Goal: Find specific page/section: Find specific page/section

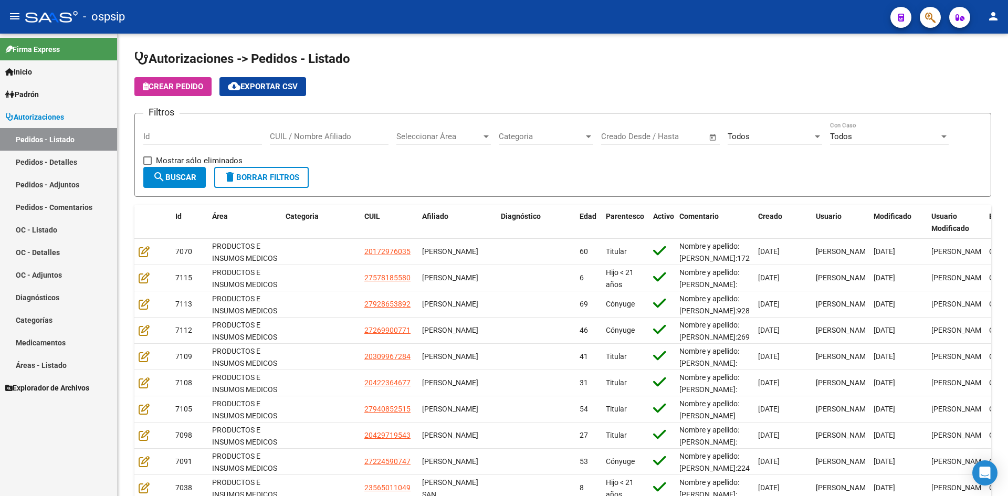
drag, startPoint x: 489, startPoint y: 67, endPoint x: 393, endPoint y: 6, distance: 113.3
click at [483, 64] on h1 "Autorizaciones -> Pedidos - Listado" at bounding box center [562, 59] width 857 height 18
drag, startPoint x: 378, startPoint y: 61, endPoint x: 229, endPoint y: 6, distance: 159.4
click at [378, 61] on h1 "Autorizaciones -> Pedidos - Listado" at bounding box center [562, 59] width 857 height 18
click at [386, 173] on form "Filtros Id CUIL / Nombre Afiliado Seleccionar Área Seleccionar Área Categoria C…" at bounding box center [562, 155] width 857 height 84
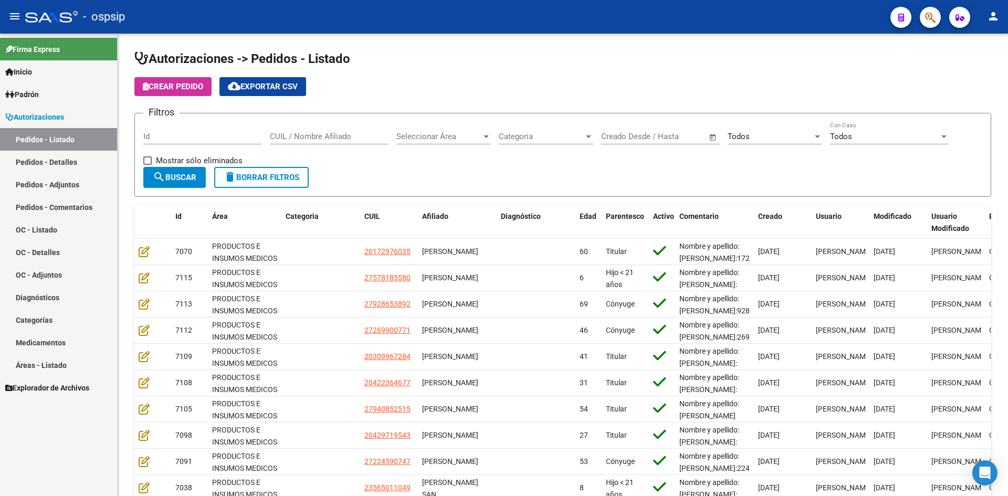
drag, startPoint x: 364, startPoint y: 90, endPoint x: 283, endPoint y: 3, distance: 118.5
click at [361, 87] on div "Crear Pedido cloud_download Exportar CSV" at bounding box center [562, 86] width 857 height 19
click at [560, 163] on div "Filtros Id CUIL / Nombre Afiliado Seleccionar Área Seleccionar Área Categoria C…" at bounding box center [562, 144] width 839 height 45
click at [548, 49] on div "Autorizaciones -> Pedidos - Listado Crear Pedido cloud_download Exportar CSV Fi…" at bounding box center [563, 299] width 890 height 531
click at [478, 186] on form "Filtros Id CUIL / Nombre Afiliado Seleccionar Área Seleccionar Área Categoria C…" at bounding box center [562, 155] width 857 height 84
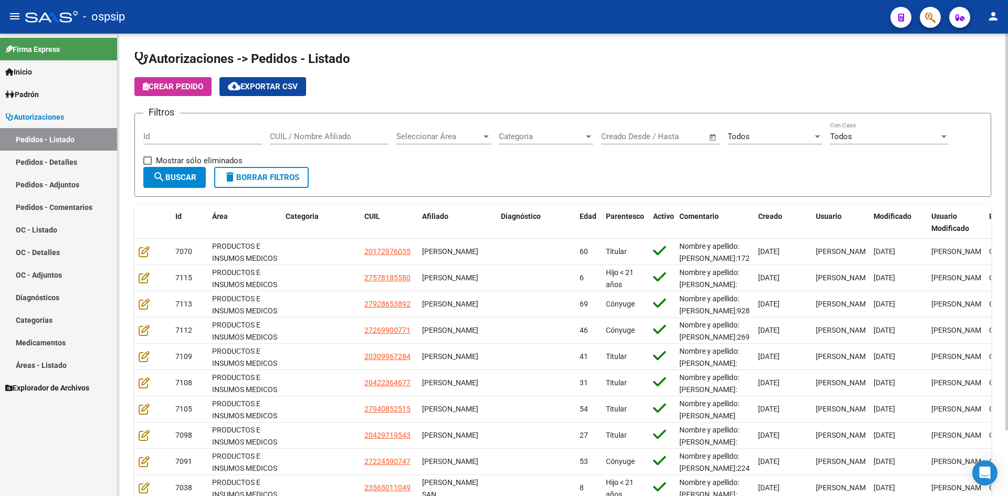
click at [538, 87] on div "Crear Pedido cloud_download Exportar CSV" at bounding box center [562, 86] width 857 height 19
click at [583, 85] on div "Crear Pedido cloud_download Exportar CSV" at bounding box center [562, 86] width 857 height 19
click at [628, 62] on h1 "Autorizaciones -> Pedidos - Listado" at bounding box center [562, 59] width 857 height 18
click at [573, 73] on app-list-header "Autorizaciones -> Pedidos - Listado Crear Pedido cloud_download Exportar CSV Fi…" at bounding box center [562, 123] width 857 height 146
click at [586, 74] on app-list-header "Autorizaciones -> Pedidos - Listado Crear Pedido cloud_download Exportar CSV Fi…" at bounding box center [562, 123] width 857 height 146
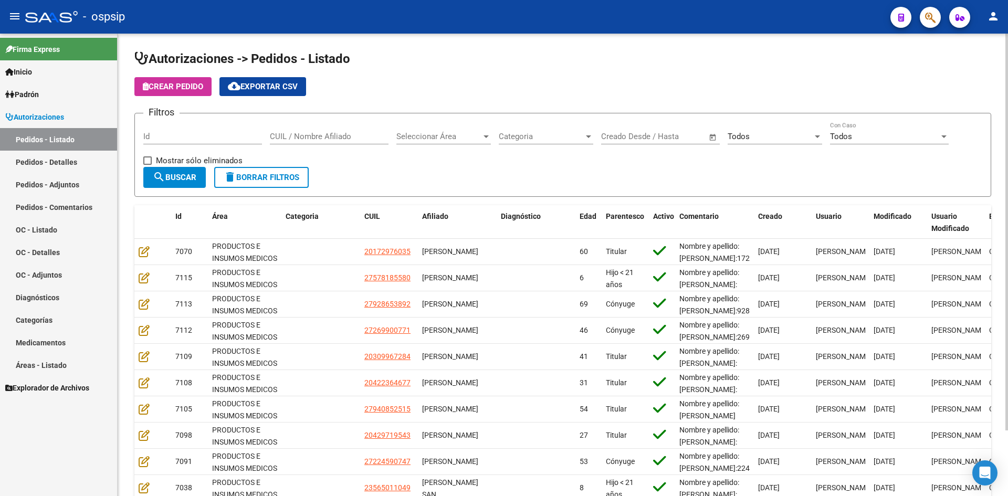
click at [561, 166] on form "Filtros Id CUIL / Nombre Afiliado Seleccionar Área Seleccionar Área Categoria C…" at bounding box center [562, 155] width 857 height 84
